Goal: Task Accomplishment & Management: Complete application form

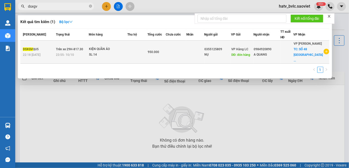
type input "dsxgv"
click at [186, 57] on td at bounding box center [176, 52] width 21 height 23
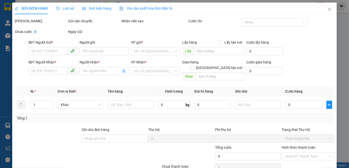
click at [141, 8] on span "Yêu cầu xuất hóa đơn điện tử" at bounding box center [145, 8] width 53 height 4
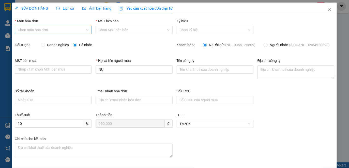
click at [75, 30] on input "Mẫu hóa đơn" at bounding box center [51, 30] width 67 height 8
click at [71, 7] on span "Lịch sử" at bounding box center [65, 8] width 18 height 4
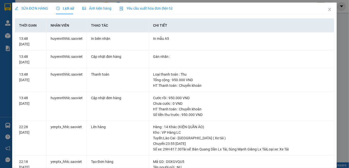
click at [145, 7] on span "Yêu cầu xuất hóa đơn điện tử" at bounding box center [145, 8] width 53 height 4
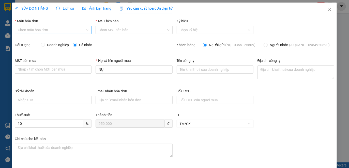
click at [54, 31] on input "Mẫu hóa đơn" at bounding box center [51, 30] width 67 height 8
click at [49, 40] on div "1C25MYY (Chi nhánh)" at bounding box center [53, 40] width 70 height 6
type input "8"
click at [54, 43] on span "Doanh nghiệp" at bounding box center [58, 45] width 26 height 6
click at [44, 43] on input "Doanh nghiệp" at bounding box center [43, 45] width 4 height 4
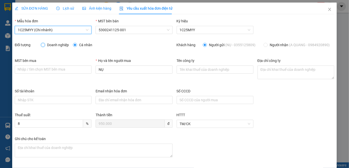
radio input "true"
radio input "false"
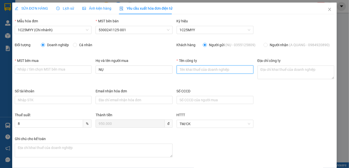
drag, startPoint x: 190, startPoint y: 74, endPoint x: 205, endPoint y: 74, distance: 15.0
click at [190, 74] on input "Tên công ty" at bounding box center [214, 70] width 77 height 8
paste input "CÔNG TY TNHH BABEENI VIỆT NAM"
type input "CÔNG TY TNHH BABEENI VIỆT NAM"
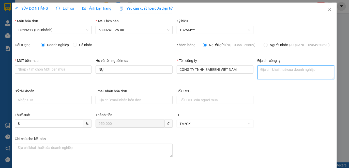
click at [295, 73] on textarea "Địa chỉ công ty" at bounding box center [295, 73] width 77 height 14
paste textarea "Số nhà [STREET_ADDRESS]"
type textarea "Số nhà [STREET_ADDRESS]"
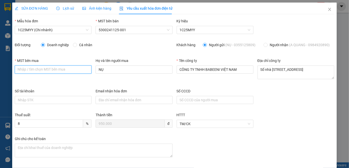
paste input "0102191498"
click at [80, 69] on input "MST bên mua" at bounding box center [53, 70] width 77 height 8
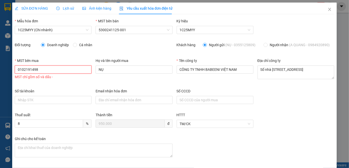
type input "0102191498"
click at [79, 74] on div "MST bên mua 0102191498 0102191498 MST chỉ gồm số và dấu - Họ và tên người mua N…" at bounding box center [174, 73] width 323 height 30
click at [26, 73] on input "0102191498" at bounding box center [53, 70] width 77 height 8
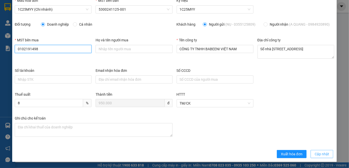
type input "0102191498"
click at [315, 155] on span "Cập nhật" at bounding box center [321, 154] width 14 height 6
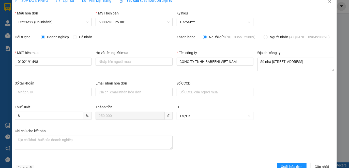
scroll to position [0, 0]
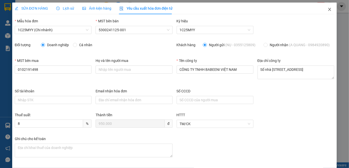
click at [328, 9] on icon "close" at bounding box center [329, 9] width 3 height 3
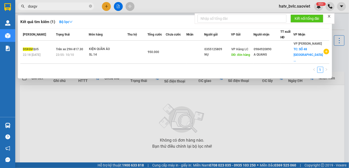
drag, startPoint x: 43, startPoint y: 6, endPoint x: 27, endPoint y: 6, distance: 15.7
click at [29, 6] on input "dsxgv" at bounding box center [58, 7] width 60 height 6
type input "d"
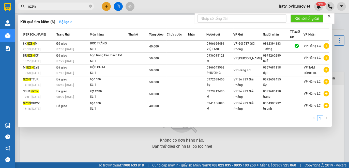
drag, startPoint x: 43, startPoint y: 6, endPoint x: 20, endPoint y: 3, distance: 23.4
click at [20, 3] on span "nz9n" at bounding box center [56, 7] width 76 height 8
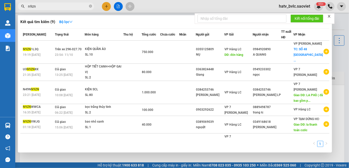
type input "n9zn"
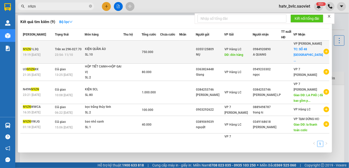
click at [179, 50] on td at bounding box center [169, 52] width 19 height 23
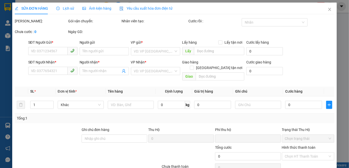
type input "0355125809"
type input "NỤ"
type input "đón hàng"
type input "100.000"
type input "0984920890"
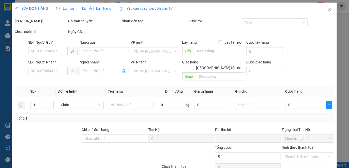
type input "A QUANG"
checkbox input "true"
type input "SỐ 48 VIỆT HƯNG LONG BIÊN GIA LÂM (HN THU CƯỚC)"
type input "0"
type input "750.000"
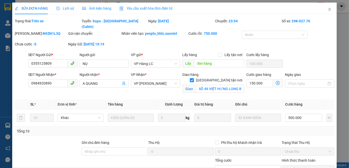
drag, startPoint x: 133, startPoint y: 7, endPoint x: 206, endPoint y: 17, distance: 73.8
click at [133, 8] on span "Yêu cầu xuất hóa đơn điện tử" at bounding box center [145, 8] width 53 height 4
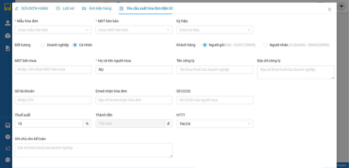
click at [71, 11] on div "Lịch sử" at bounding box center [65, 9] width 18 height 6
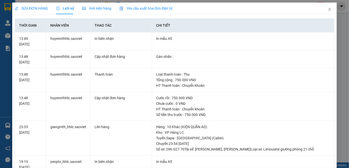
click at [152, 7] on span "Yêu cầu xuất hóa đơn điện tử" at bounding box center [145, 8] width 53 height 4
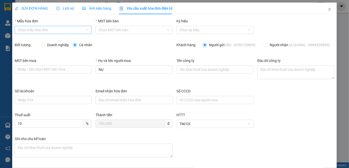
click at [67, 28] on input "Mẫu hóa đơn" at bounding box center [51, 30] width 67 height 8
click at [55, 40] on div "1C25MYY (Chi nhánh)" at bounding box center [53, 40] width 70 height 6
type input "8"
click at [54, 45] on span "Doanh nghiệp" at bounding box center [58, 45] width 26 height 6
click at [44, 45] on input "Doanh nghiệp" at bounding box center [43, 45] width 4 height 4
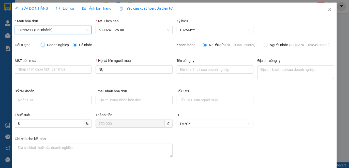
radio input "true"
radio input "false"
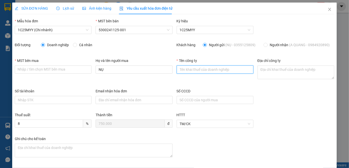
click at [203, 69] on input "Tên công ty" at bounding box center [214, 70] width 77 height 8
paste input "CÔNG TY TNHH BABEENI VIỆT NAM"
type input "CÔNG TY TNHH BABEENI VIỆT NAM"
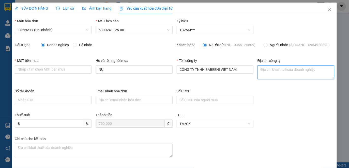
click at [299, 77] on textarea "Địa chỉ công ty" at bounding box center [295, 73] width 77 height 14
paste textarea "Số nhà [STREET_ADDRESS]"
type textarea "Số nhà [STREET_ADDRESS]"
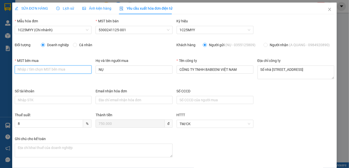
click at [58, 74] on input "MST bên mua" at bounding box center [53, 70] width 77 height 8
paste input "0102191498"
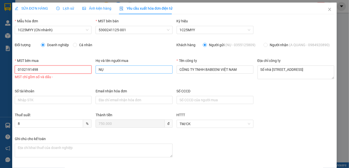
type input "0102191498"
drag, startPoint x: 106, startPoint y: 72, endPoint x: 85, endPoint y: 73, distance: 21.1
click at [88, 72] on div "MST bên mua 0102191498 0102191498 MST chỉ gồm số và dấu - Họ và tên người mua N…" at bounding box center [174, 73] width 323 height 30
click at [27, 72] on input "0102191498" at bounding box center [53, 70] width 77 height 8
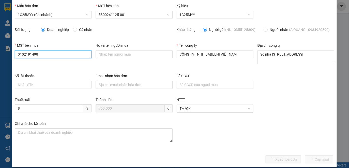
scroll to position [23, 0]
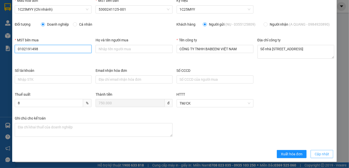
type input "0102191498"
click at [323, 154] on span "Cập nhật" at bounding box center [321, 154] width 14 height 6
